Goal: Task Accomplishment & Management: Manage account settings

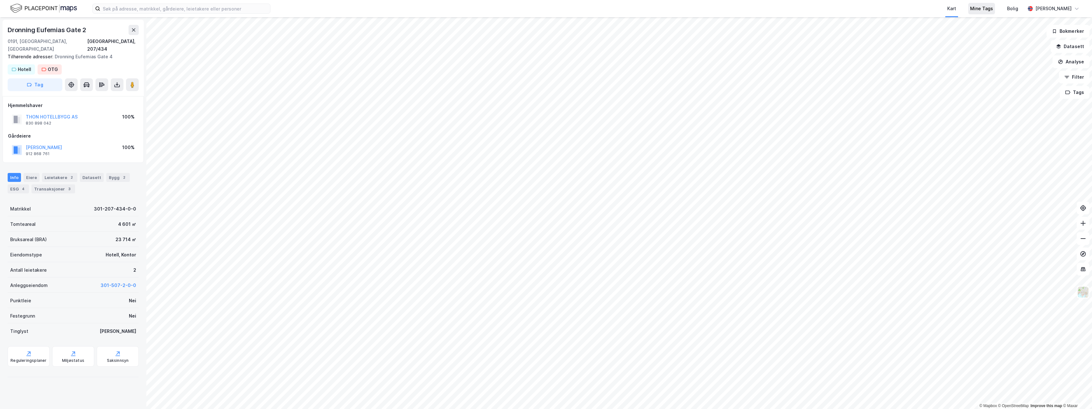
click at [987, 10] on div "Mine Tags" at bounding box center [981, 9] width 23 height 8
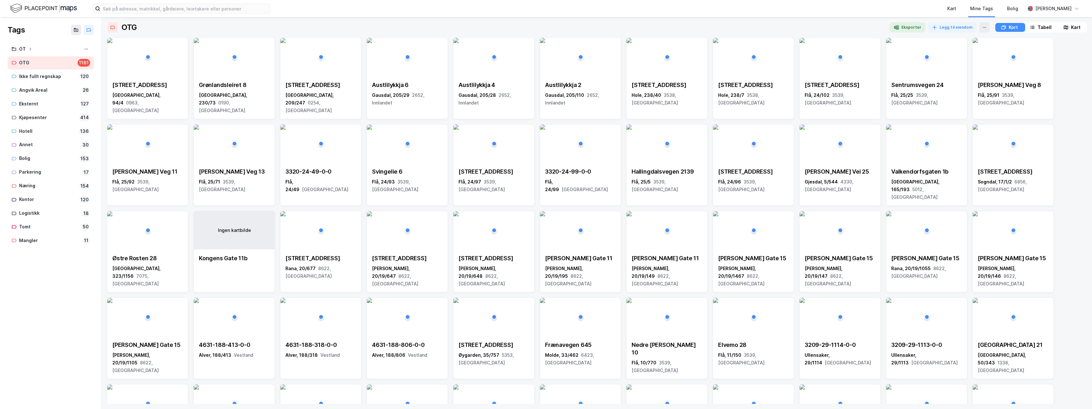
click at [1041, 27] on div "Tabell" at bounding box center [1044, 28] width 14 height 8
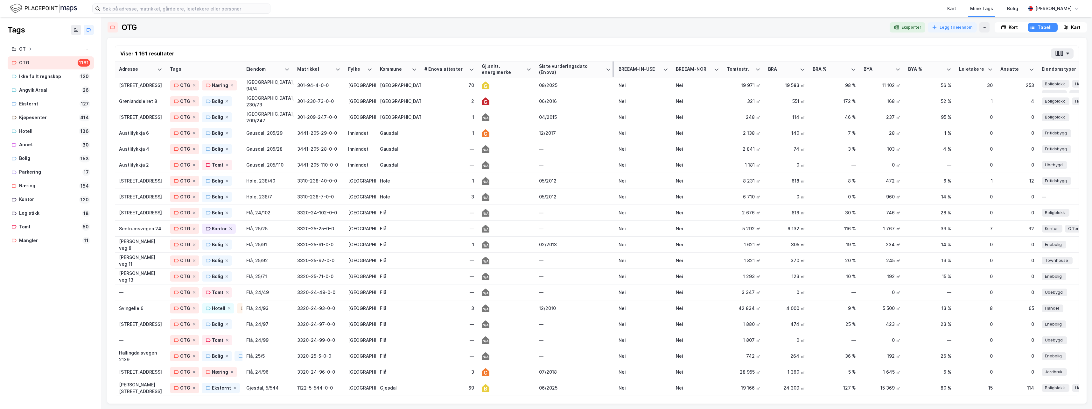
click at [558, 68] on div "Siste vurderingsdato (Enova)" at bounding box center [571, 69] width 64 height 12
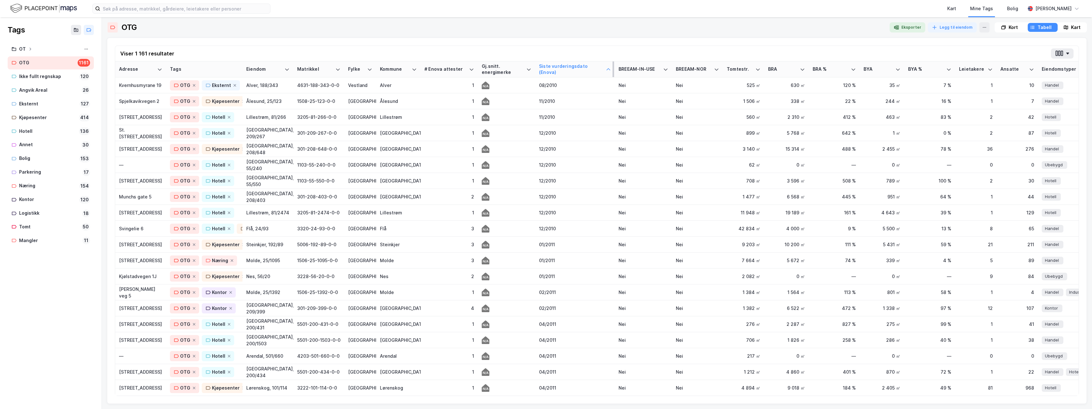
click at [555, 68] on div "Siste vurderingsdato (Enova)" at bounding box center [571, 69] width 64 height 12
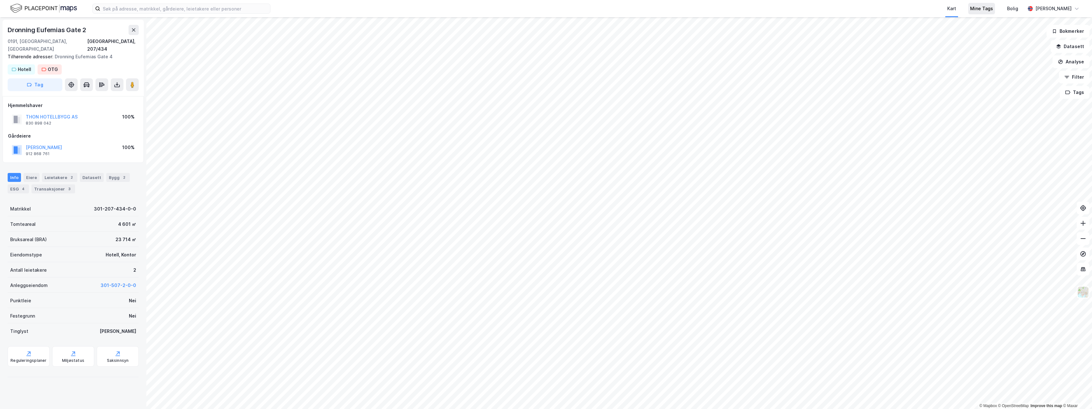
click at [993, 10] on div "Mine Tags" at bounding box center [981, 9] width 23 height 8
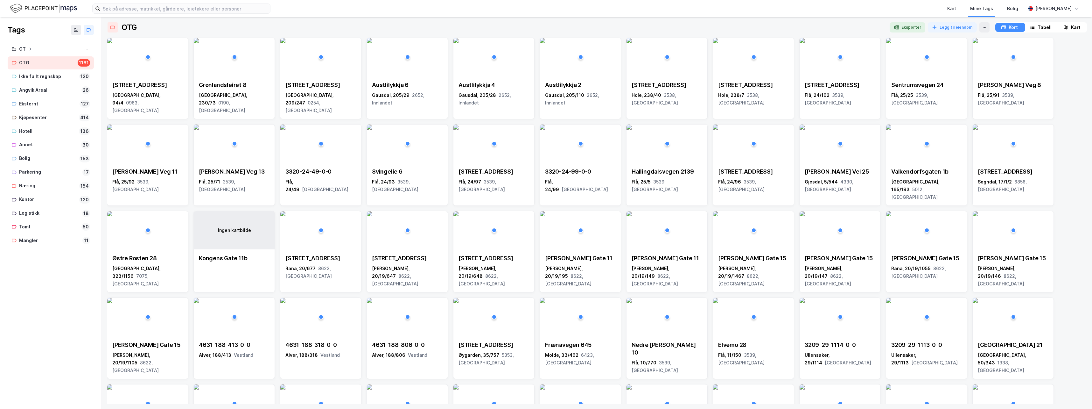
click at [1044, 28] on div "Tabell" at bounding box center [1044, 28] width 14 height 8
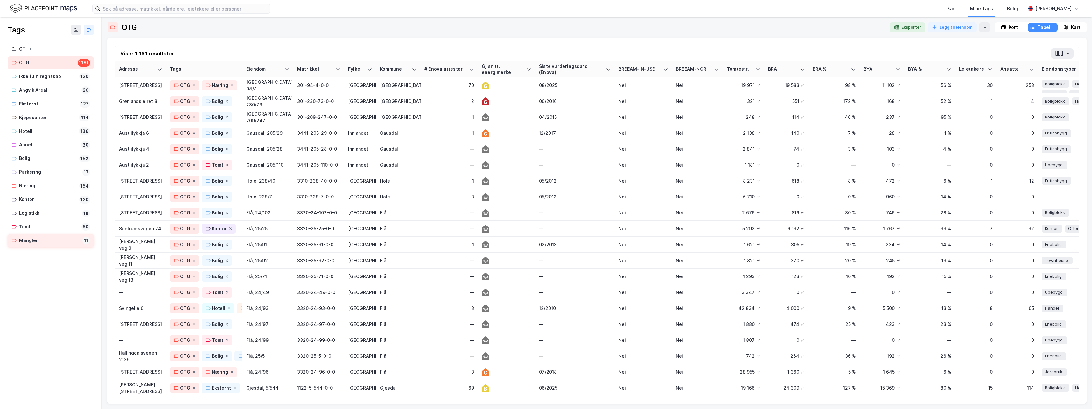
click at [31, 242] on div "Mangler" at bounding box center [49, 240] width 61 height 8
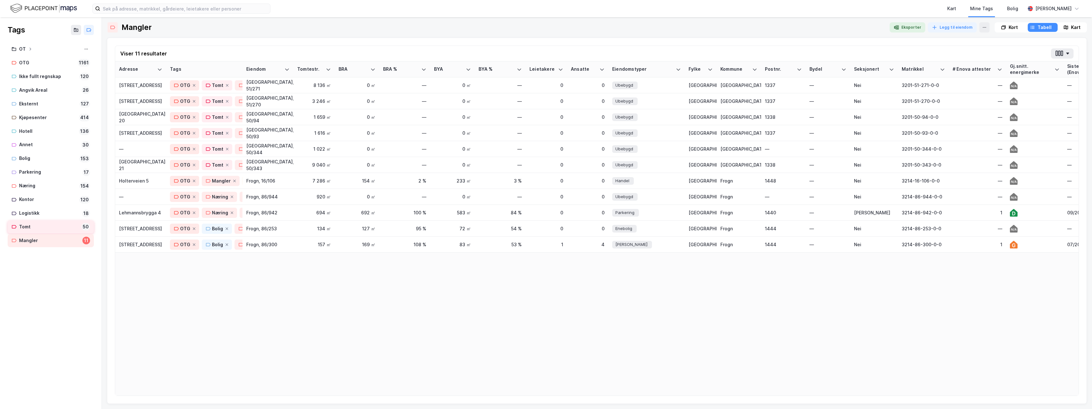
click at [29, 227] on div "Tomt" at bounding box center [49, 227] width 60 height 8
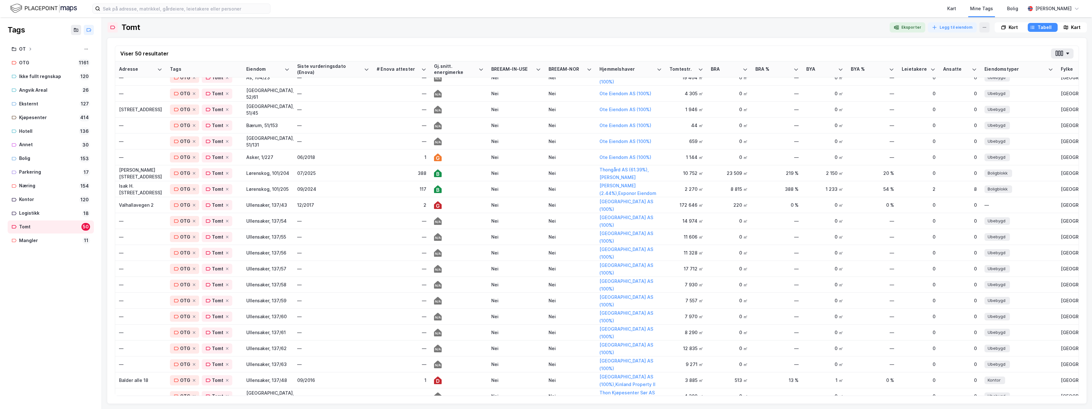
scroll to position [255, 0]
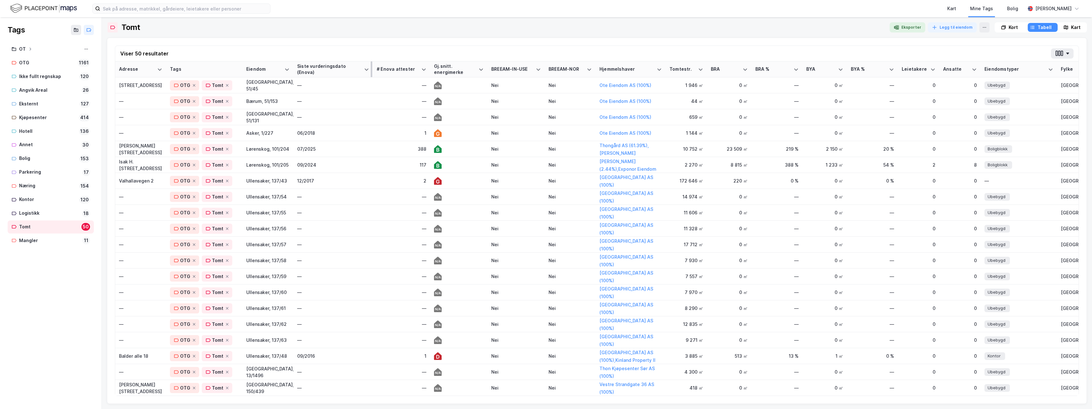
click at [317, 68] on div "Siste vurderingsdato (Enova)" at bounding box center [329, 69] width 64 height 12
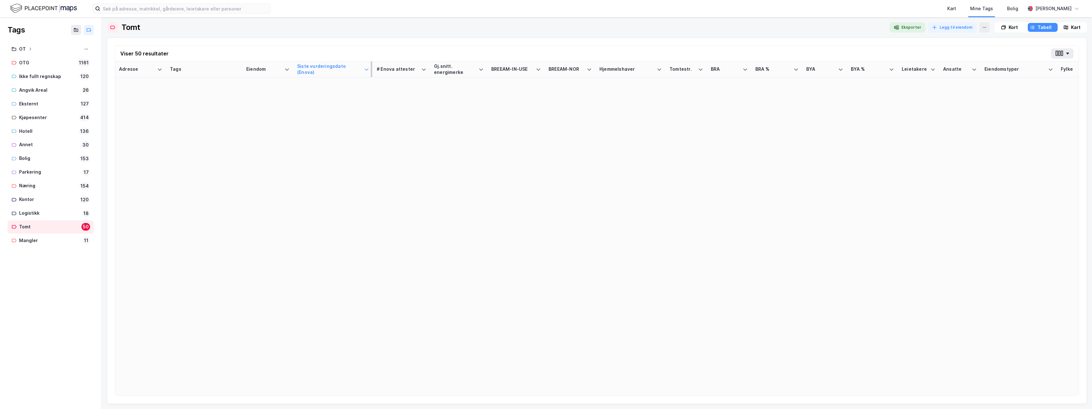
scroll to position [0, 0]
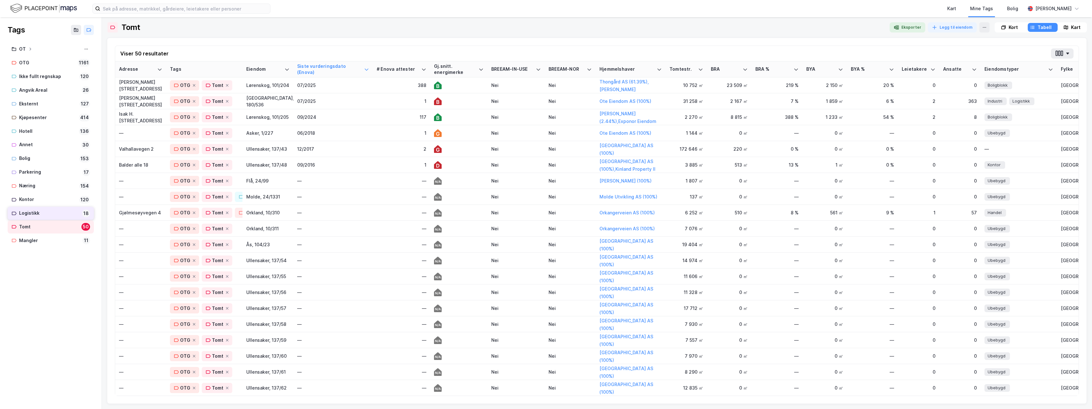
click at [34, 213] on div "Logistikk" at bounding box center [49, 213] width 60 height 8
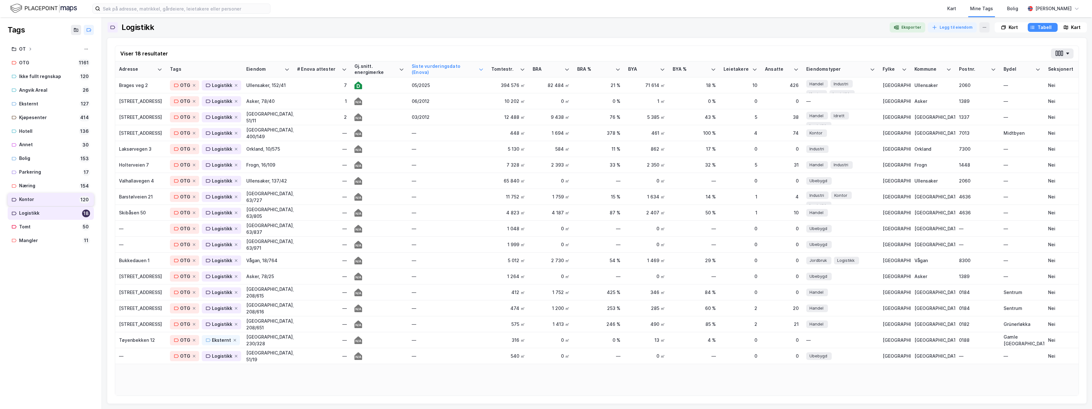
click at [30, 199] on div "Kontor" at bounding box center [48, 199] width 58 height 8
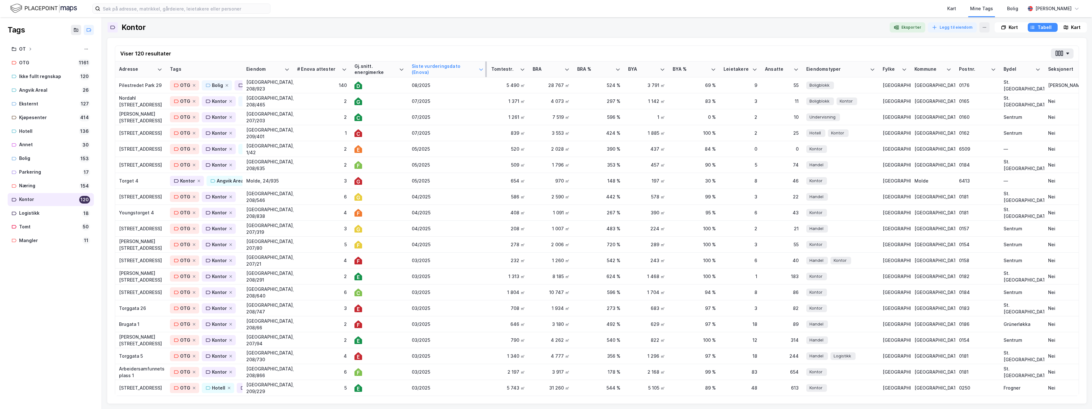
click at [445, 68] on div "Siste vurderingsdato (Enova)" at bounding box center [444, 69] width 64 height 12
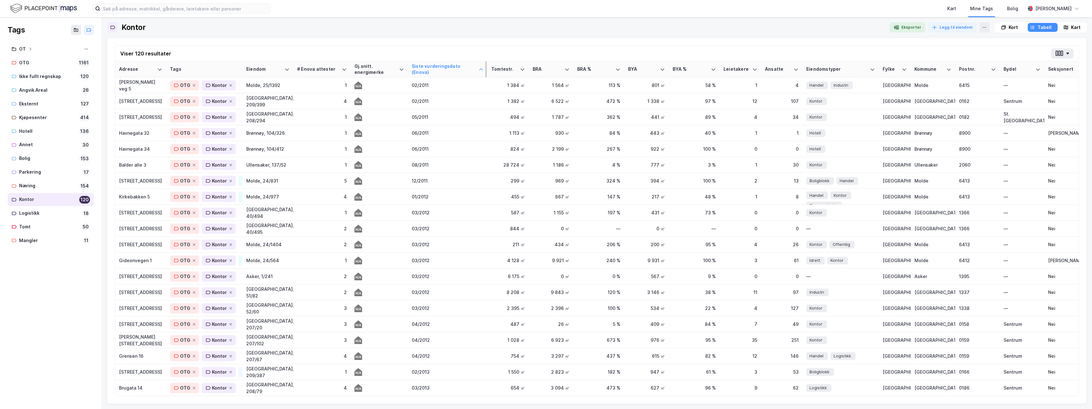
click at [445, 68] on div "Siste vurderingsdato (Enova)" at bounding box center [444, 69] width 64 height 12
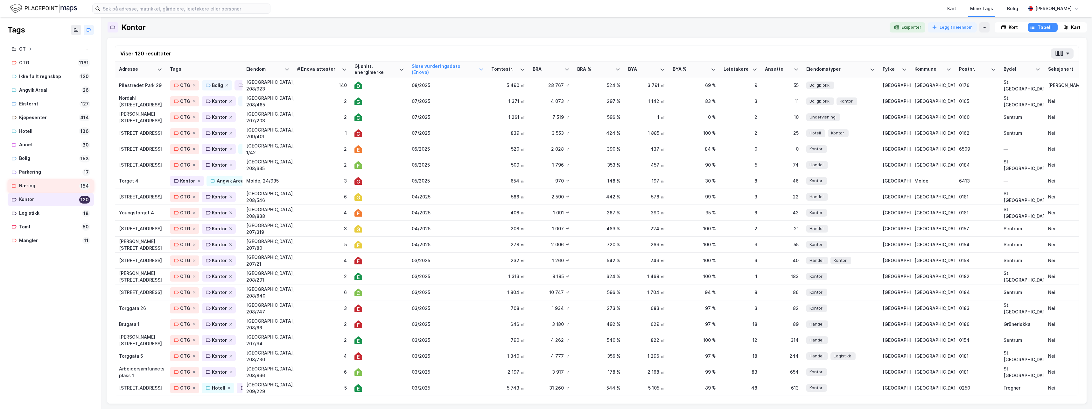
click at [35, 185] on div "Næring" at bounding box center [48, 186] width 58 height 8
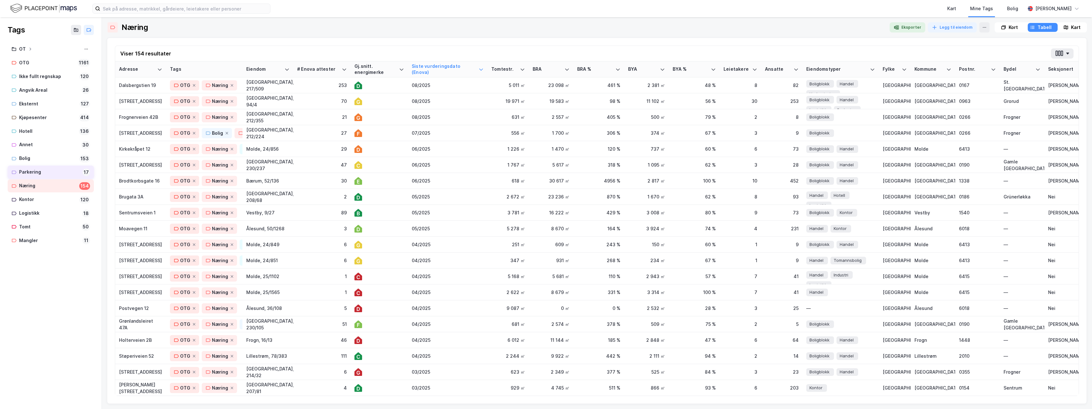
click at [31, 169] on div "Parkering" at bounding box center [49, 172] width 61 height 8
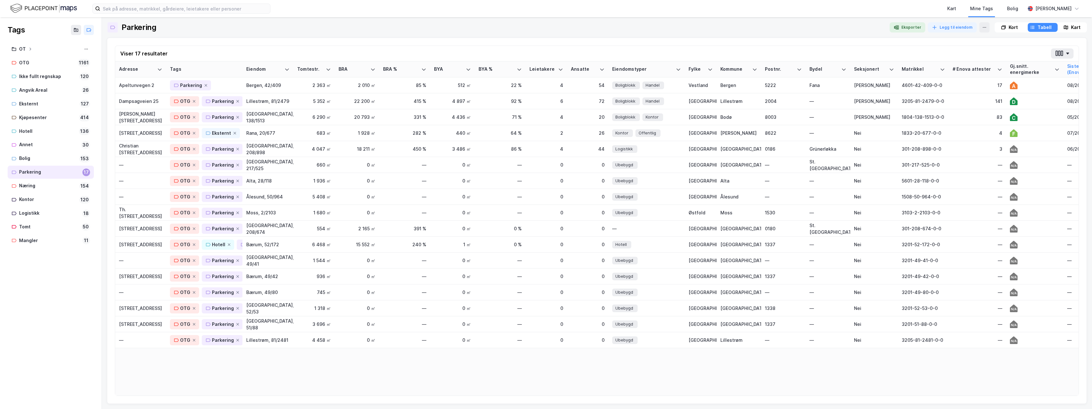
click at [1072, 70] on div "Siste vurderingsdato (Enova)" at bounding box center [1099, 69] width 64 height 12
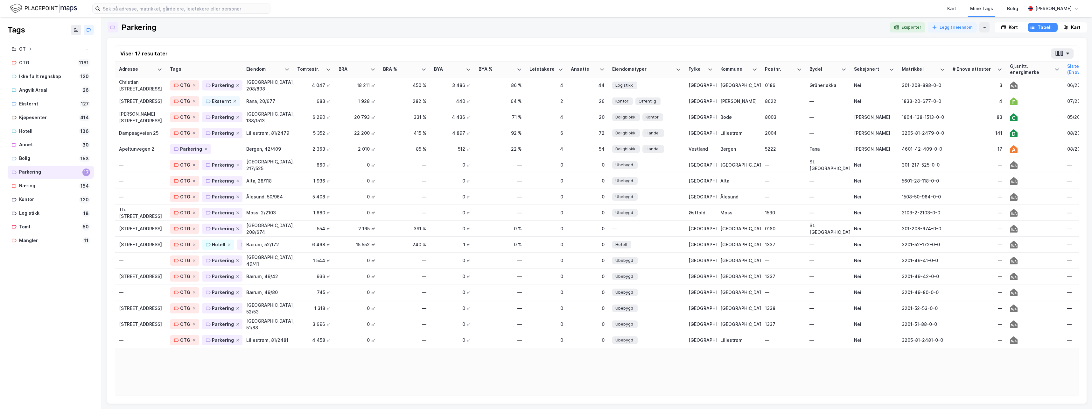
click at [1072, 70] on div "Siste vurderingsdato (Enova)" at bounding box center [1099, 69] width 64 height 12
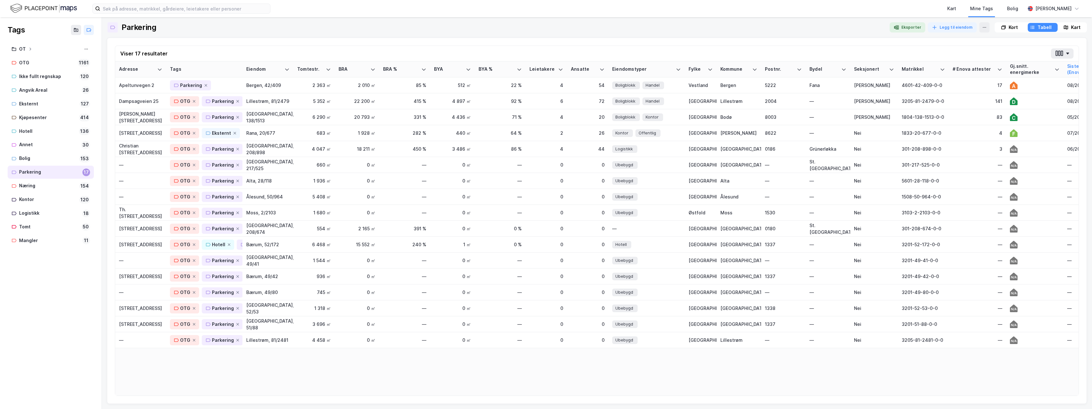
scroll to position [0, 42]
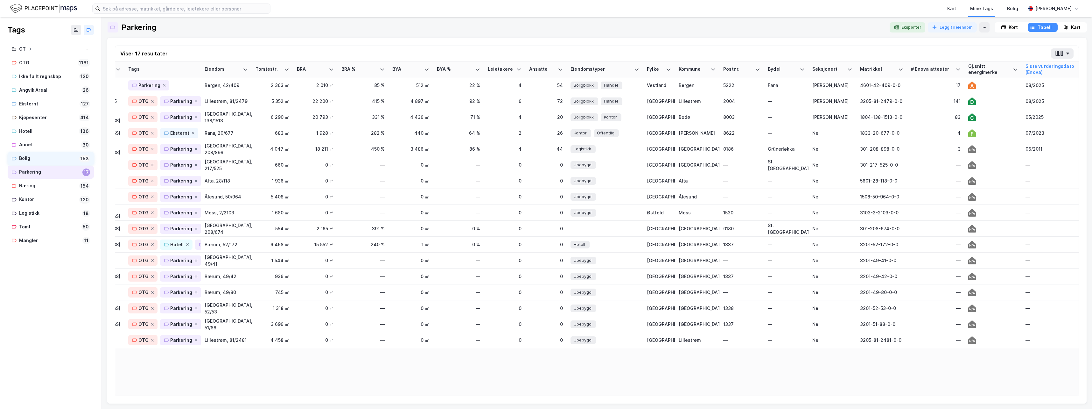
click at [31, 158] on div "Bolig" at bounding box center [48, 158] width 58 height 8
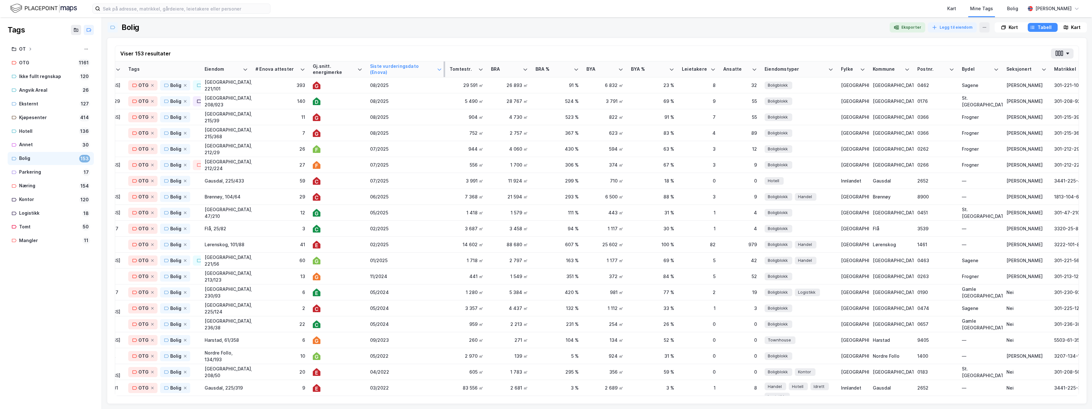
click at [398, 69] on div "Siste vurderingsdato (Enova)" at bounding box center [402, 69] width 64 height 12
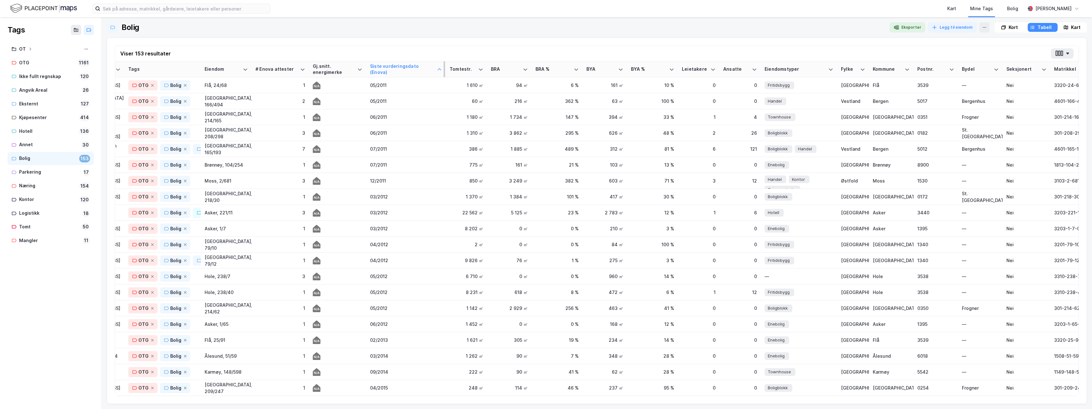
click at [398, 69] on div "Siste vurderingsdato (Enova)" at bounding box center [402, 69] width 64 height 12
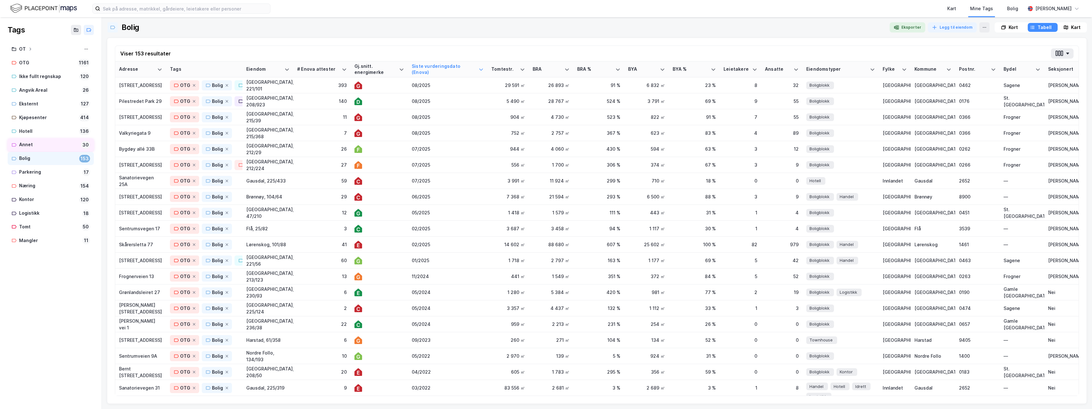
click at [28, 144] on div "Annet" at bounding box center [48, 145] width 59 height 8
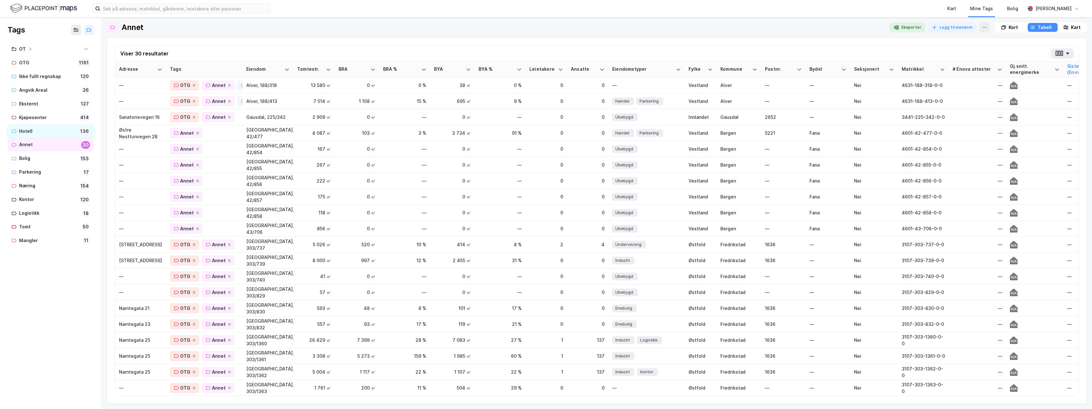
click at [36, 129] on div "Hotell" at bounding box center [47, 131] width 57 height 8
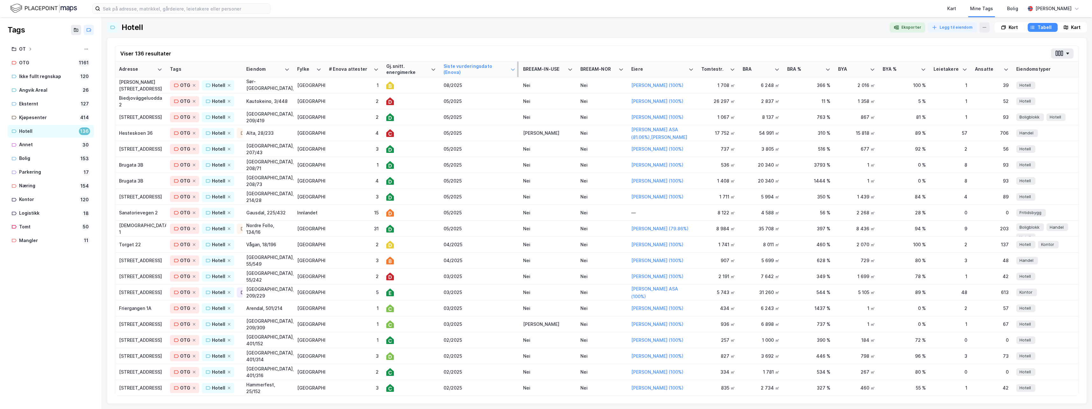
click at [460, 69] on div "Siste vurderingsdato (Enova)" at bounding box center [476, 69] width 64 height 12
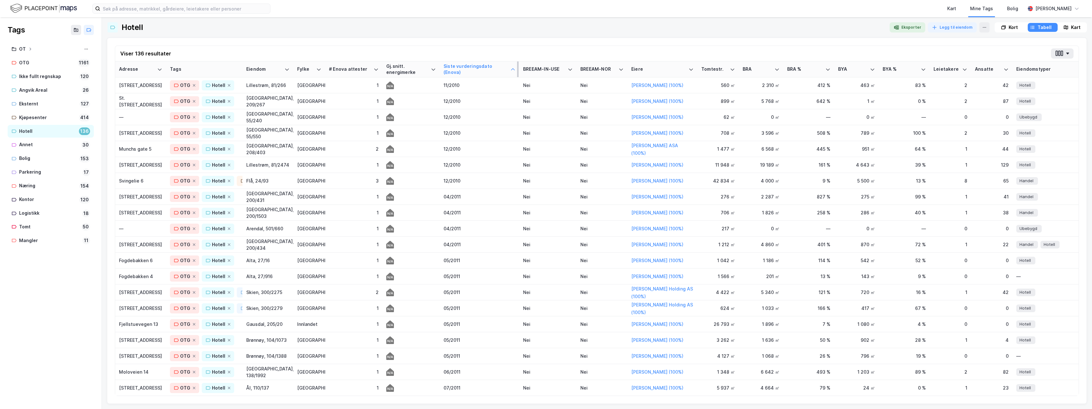
click at [461, 68] on div "Siste vurderingsdato (Enova)" at bounding box center [476, 69] width 64 height 12
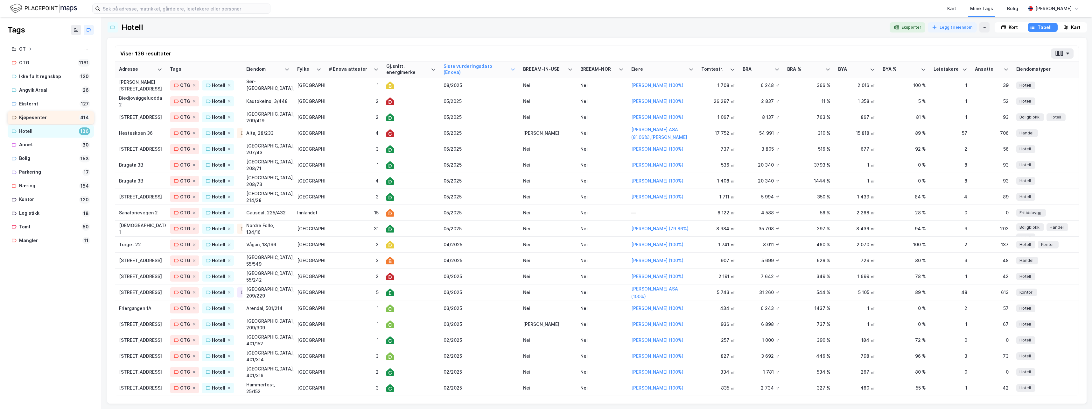
click at [32, 116] on div "Kjøpesenter" at bounding box center [47, 118] width 57 height 8
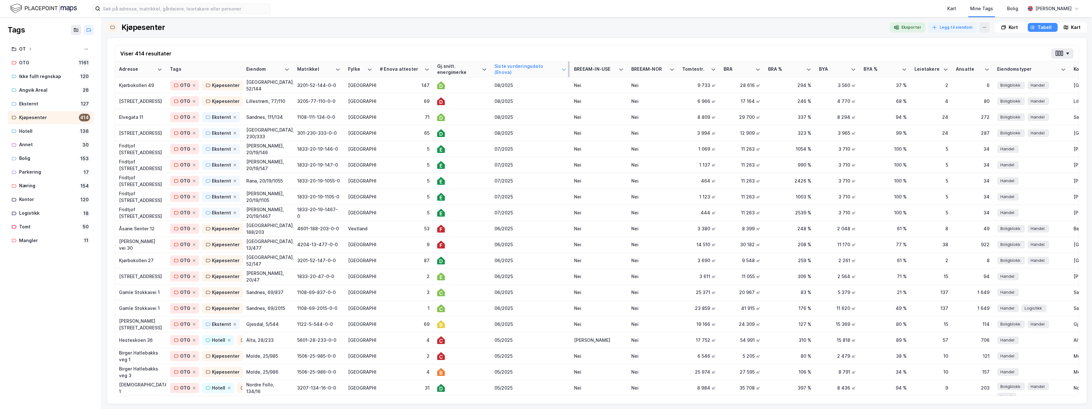
click at [519, 67] on div "Siste vurderingsdato (Enova)" at bounding box center [526, 69] width 64 height 12
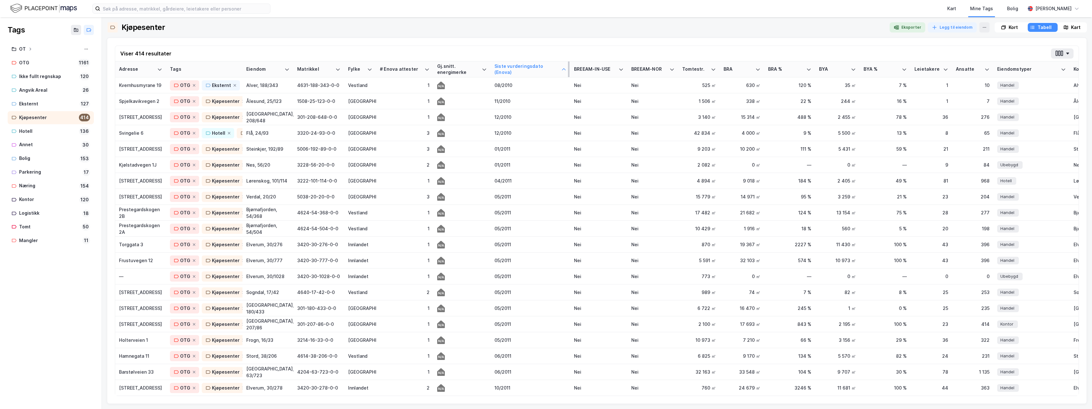
click at [519, 67] on div "Siste vurderingsdato (Enova)" at bounding box center [526, 69] width 64 height 12
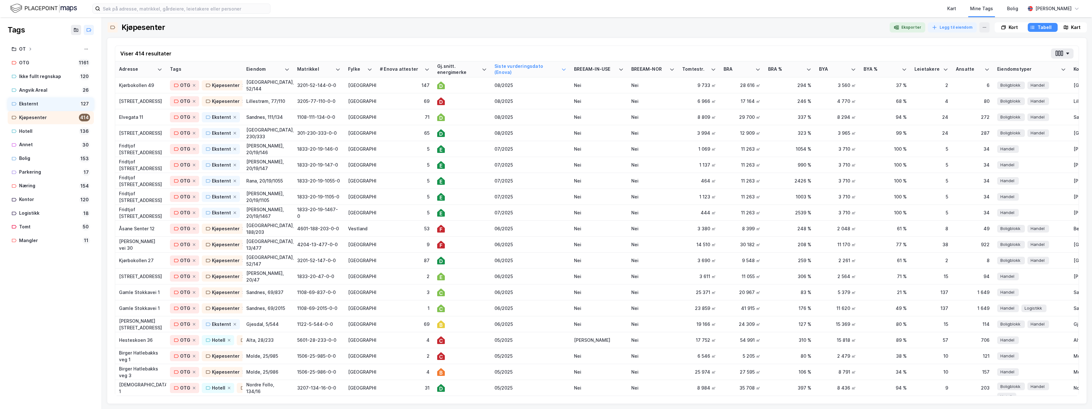
click at [31, 103] on div "Eksternt" at bounding box center [48, 104] width 58 height 8
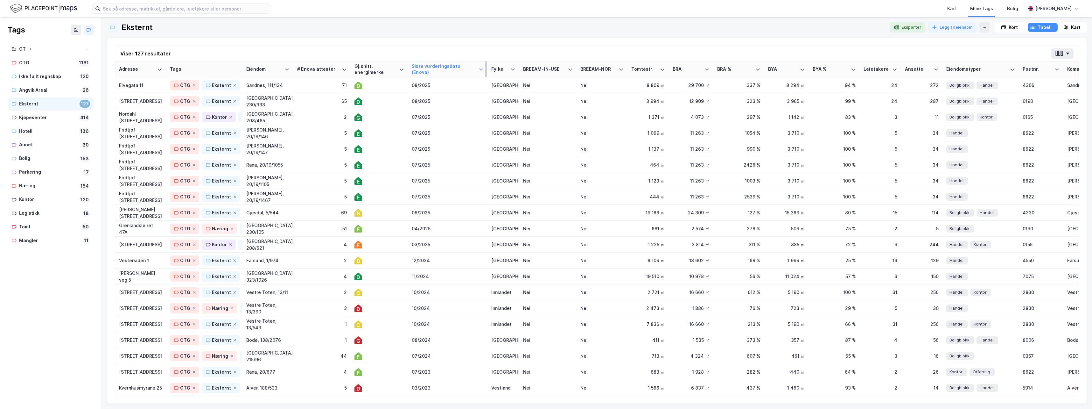
click at [440, 69] on div "Siste vurderingsdato (Enova)" at bounding box center [444, 69] width 64 height 12
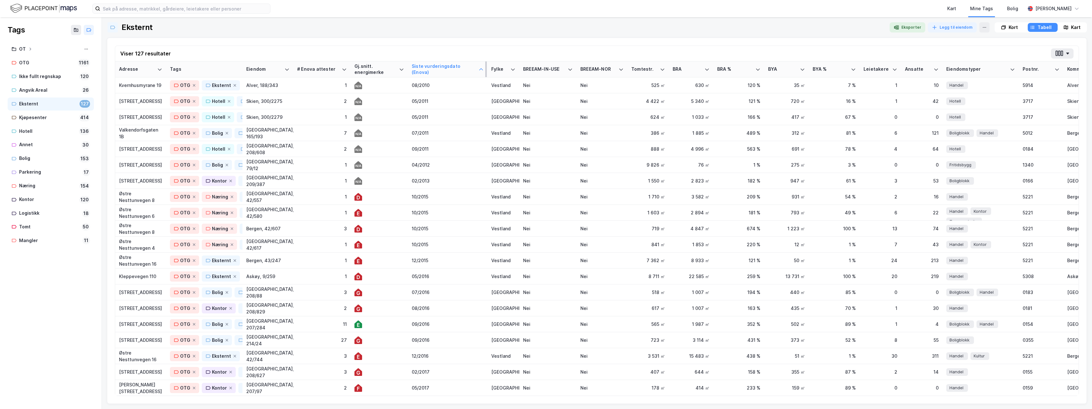
click at [440, 69] on div "Siste vurderingsdato (Enova)" at bounding box center [444, 69] width 64 height 12
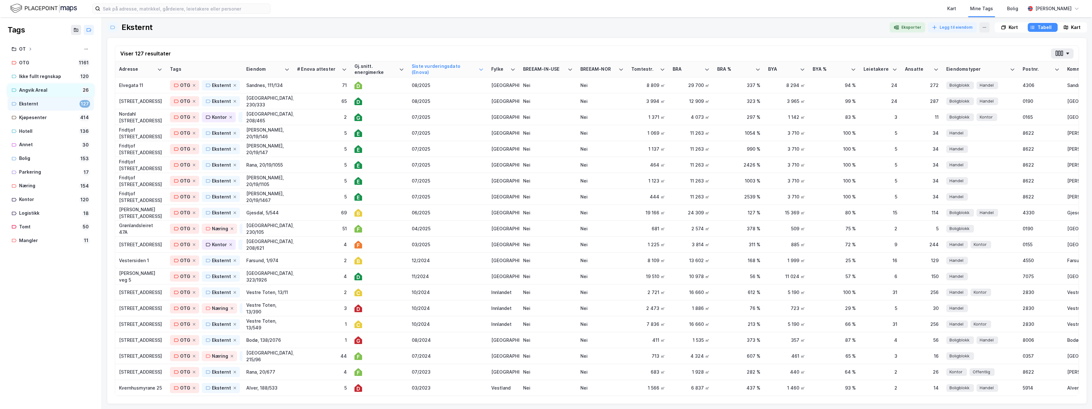
click at [39, 90] on div "Angvik Areal" at bounding box center [49, 90] width 60 height 8
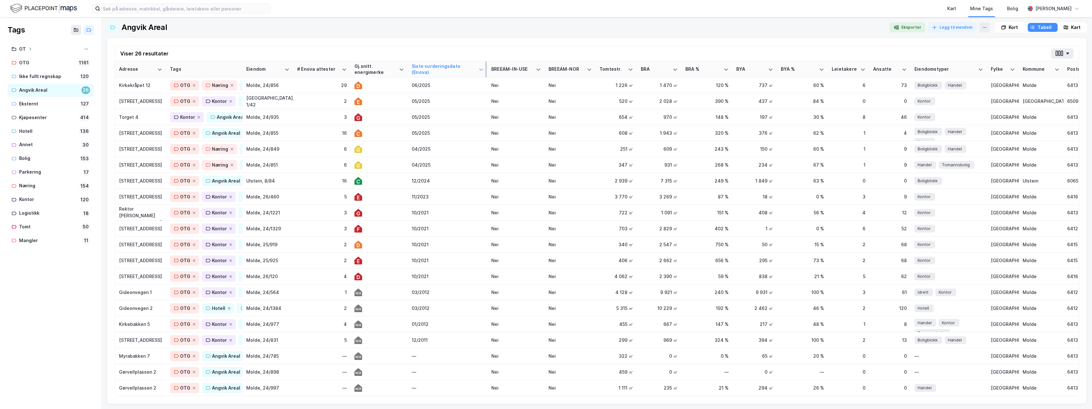
click at [440, 68] on div "Siste vurderingsdato (Enova)" at bounding box center [444, 69] width 64 height 12
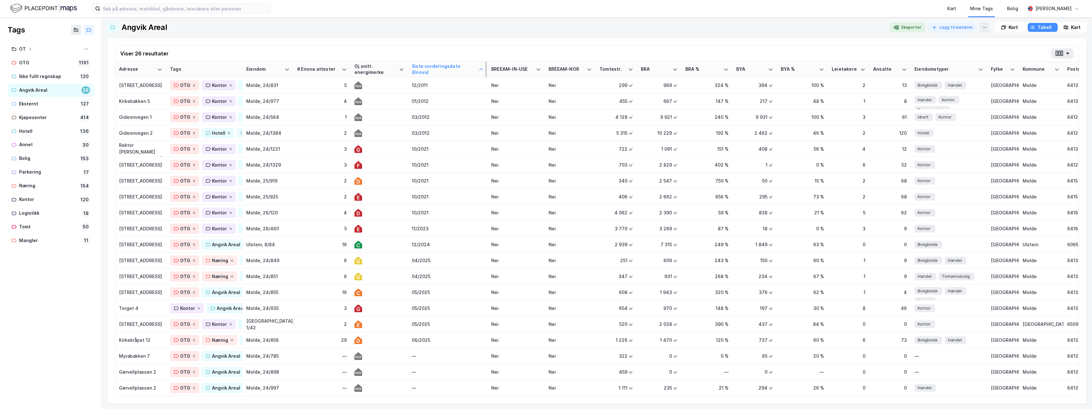
click at [440, 68] on div "Siste vurderingsdato (Enova)" at bounding box center [444, 69] width 64 height 12
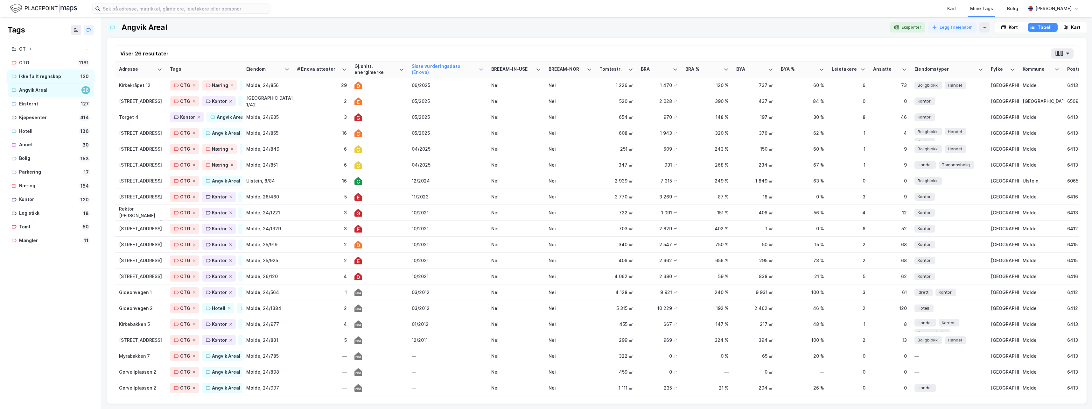
click at [36, 75] on div "Ikke fullt regnskap" at bounding box center [48, 77] width 58 height 8
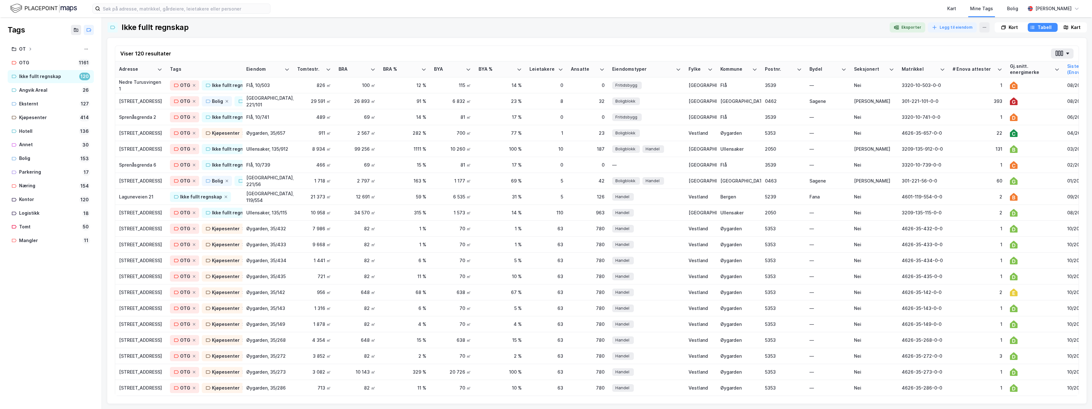
click at [1069, 70] on div "Siste vurderingsdato (Enova)" at bounding box center [1099, 69] width 64 height 12
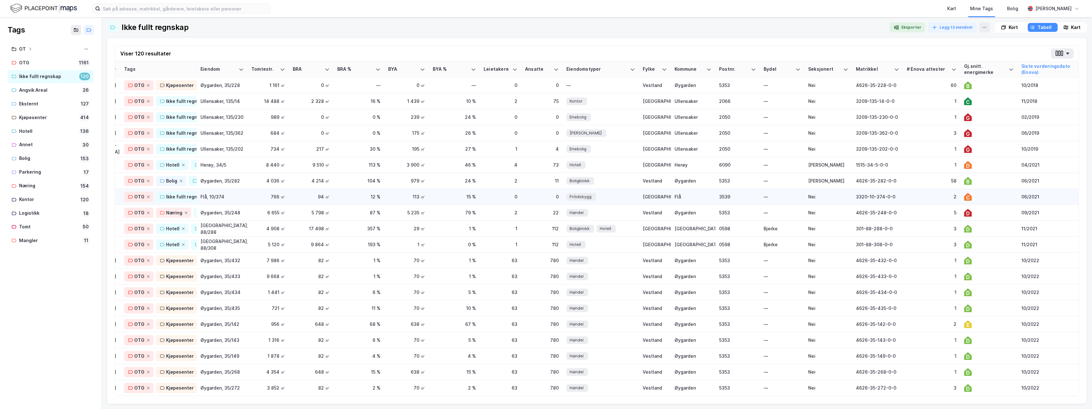
scroll to position [0, 47]
click at [1037, 68] on div "Siste vurderingsdato (Enova)" at bounding box center [1052, 69] width 64 height 12
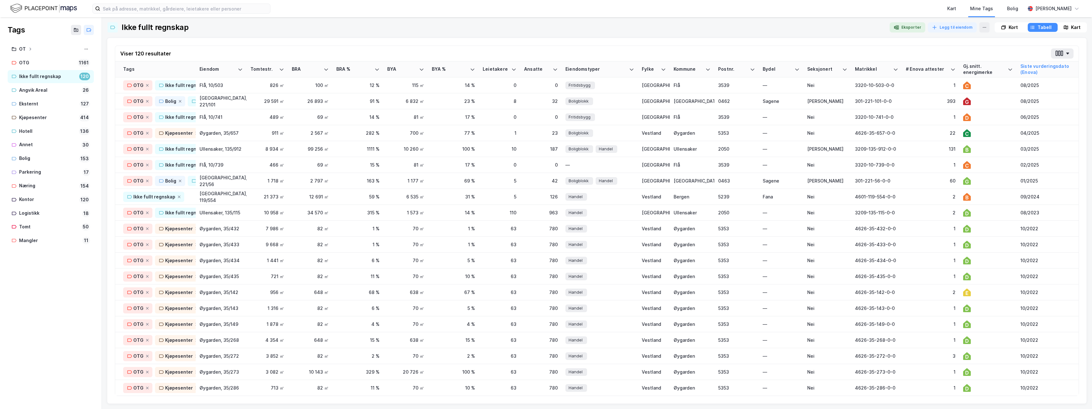
scroll to position [0, 0]
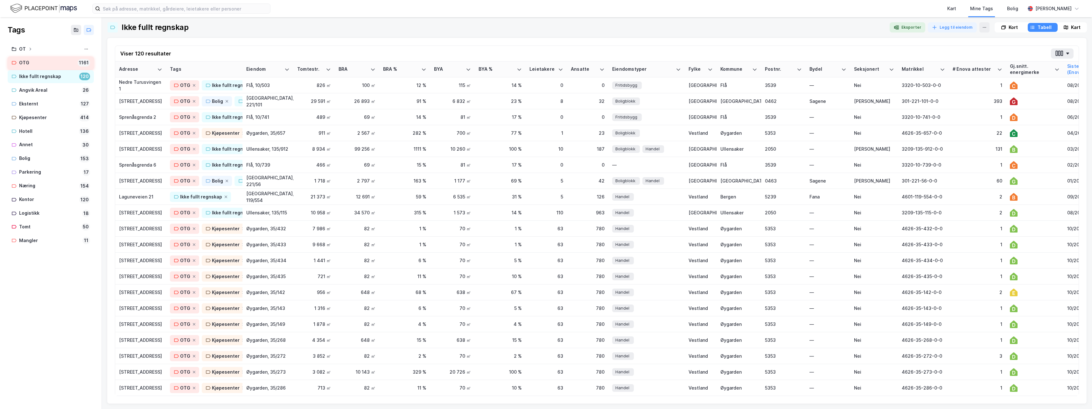
click at [29, 62] on div "OTG" at bounding box center [47, 63] width 56 height 8
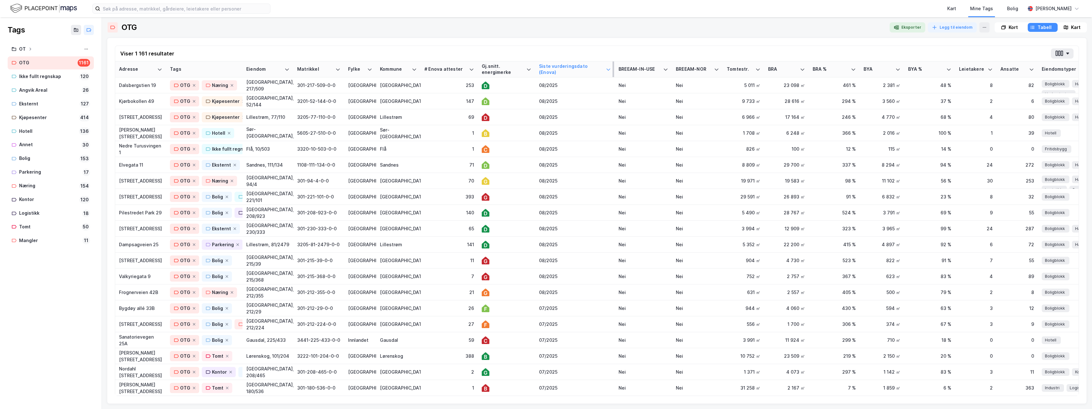
click at [570, 65] on div "Siste vurderingsdato (Enova)" at bounding box center [571, 69] width 64 height 12
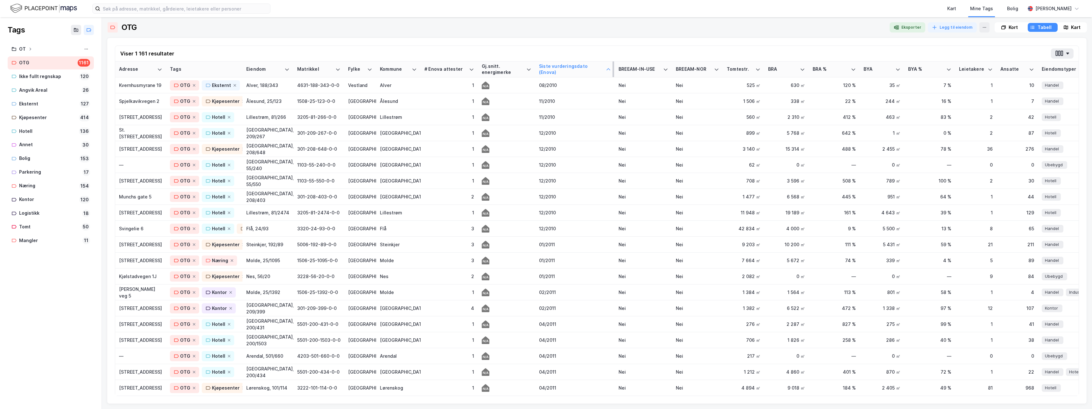
click at [570, 65] on div "Siste vurderingsdato (Enova)" at bounding box center [571, 69] width 64 height 12
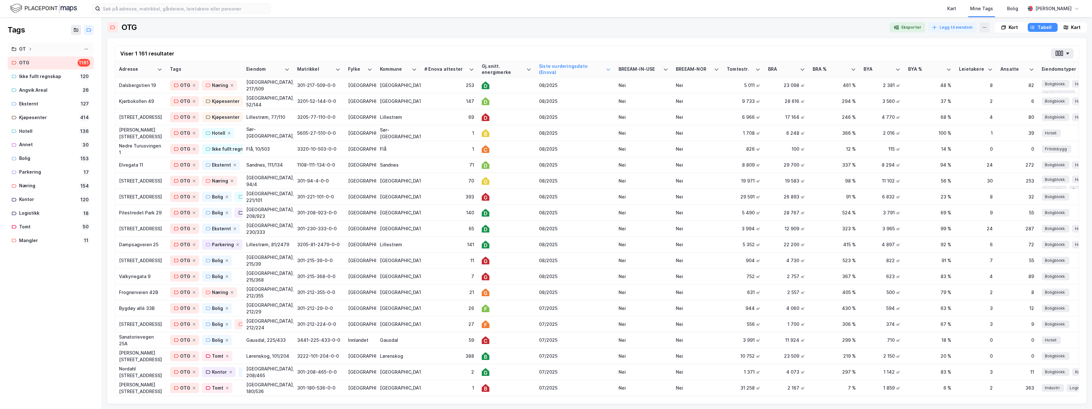
click at [21, 50] on div "OT" at bounding box center [22, 49] width 7 height 8
click at [86, 50] on icon at bounding box center [86, 48] width 5 height 5
click at [45, 70] on div "Slett mappe" at bounding box center [50, 69] width 25 height 5
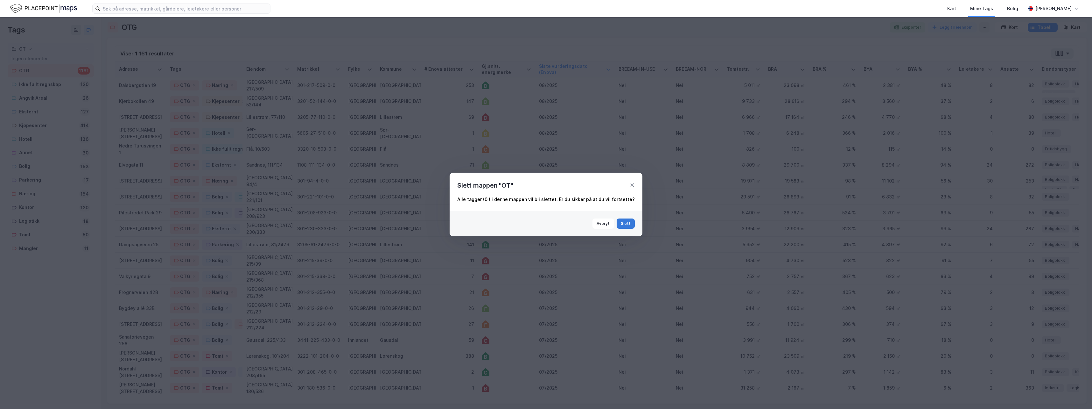
click at [624, 224] on button "Slett" at bounding box center [626, 223] width 18 height 10
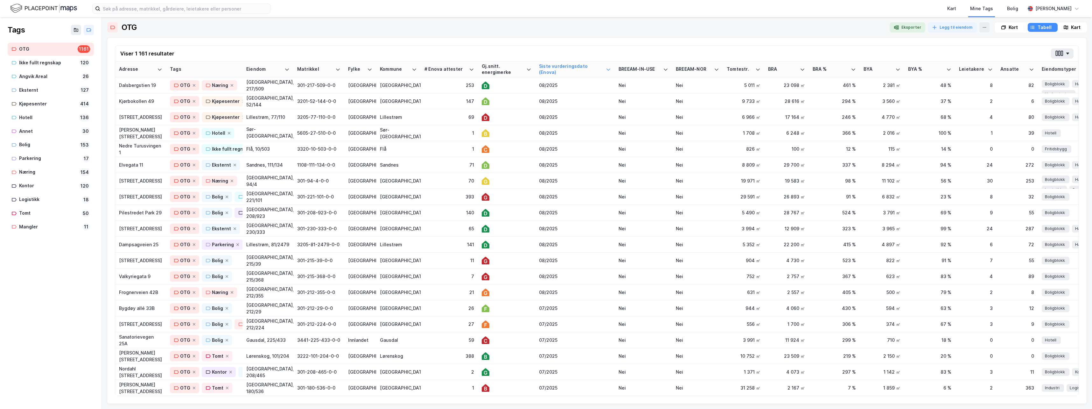
click at [284, 25] on div at bounding box center [517, 27] width 733 height 10
